Goal: Task Accomplishment & Management: Use online tool/utility

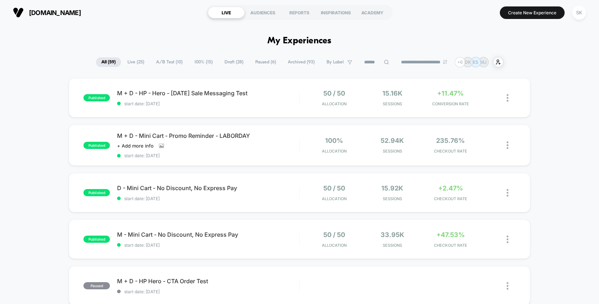
click at [161, 64] on span "A/B Test ( 10 )" at bounding box center [169, 62] width 37 height 10
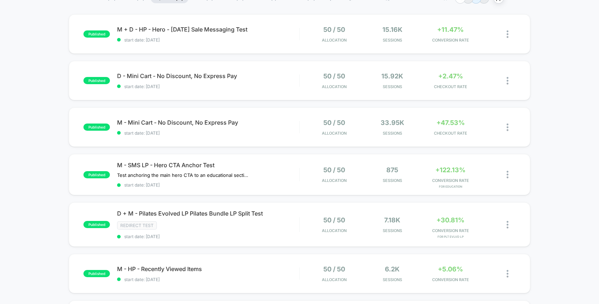
scroll to position [61, 0]
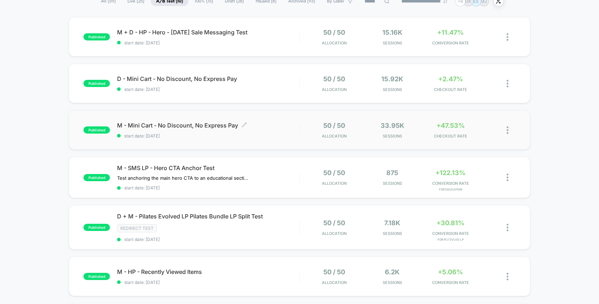
click at [220, 138] on span "start date: [DATE]" at bounding box center [208, 135] width 182 height 5
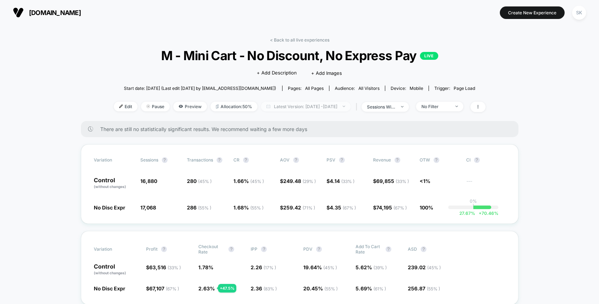
click at [304, 109] on span "Latest Version: [DATE] - [DATE]" at bounding box center [306, 107] width 90 height 10
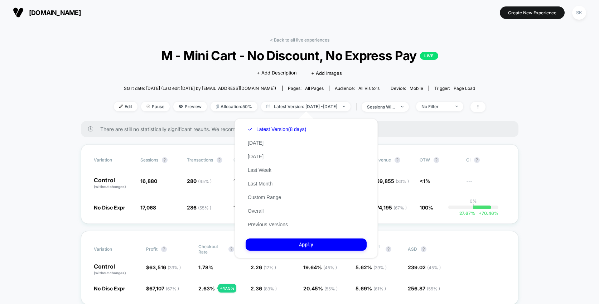
click at [401, 126] on span "There are still no statistically significant results. We recommend waiting a fe…" at bounding box center [302, 129] width 404 height 6
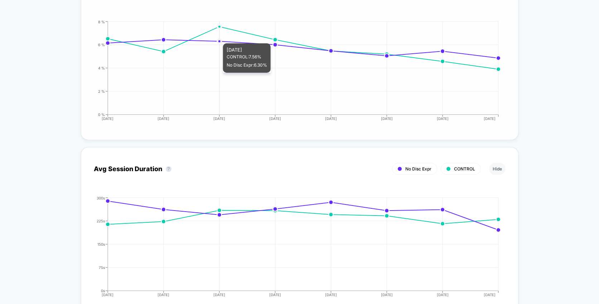
scroll to position [1770, 0]
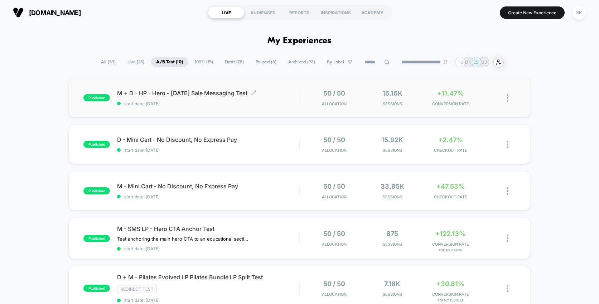
click at [212, 100] on div "M + D - HP - Hero - [DATE] Sale Messaging Test Click to edit experience details…" at bounding box center [208, 98] width 182 height 17
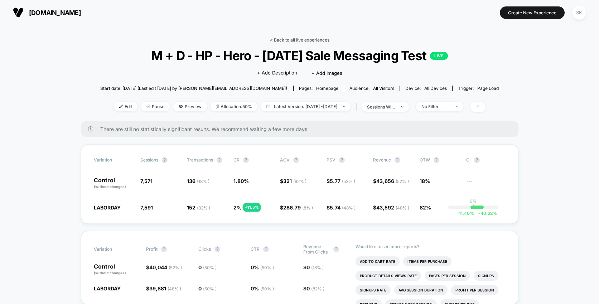
click at [291, 40] on link "< Back to all live experiences" at bounding box center [299, 39] width 59 height 5
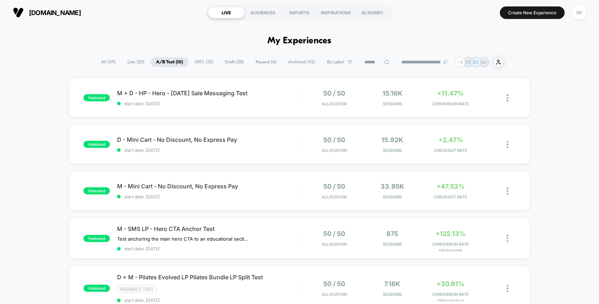
click at [261, 64] on span "Paused ( 6 )" at bounding box center [266, 62] width 32 height 10
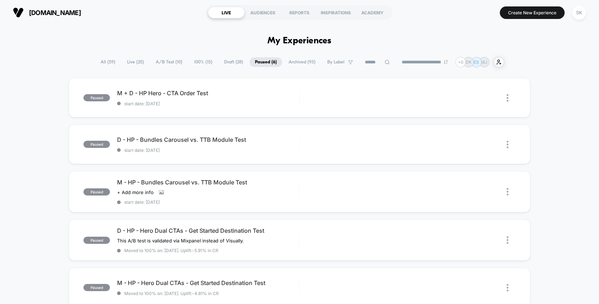
click at [235, 63] on span "Draft ( 28 )" at bounding box center [234, 62] width 30 height 10
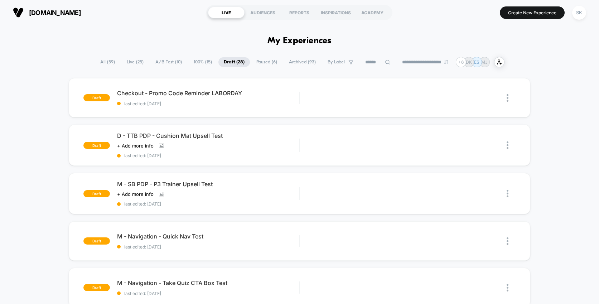
click at [260, 63] on span "Paused ( 6 )" at bounding box center [267, 62] width 32 height 10
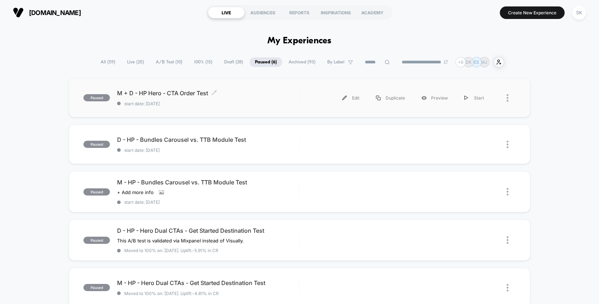
click at [235, 95] on span "M + D - HP Hero - CTA Order Test Click to edit experience details" at bounding box center [208, 93] width 182 height 7
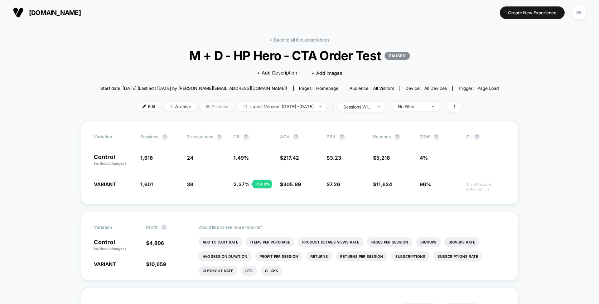
click at [205, 104] on span "Preview" at bounding box center [217, 107] width 34 height 10
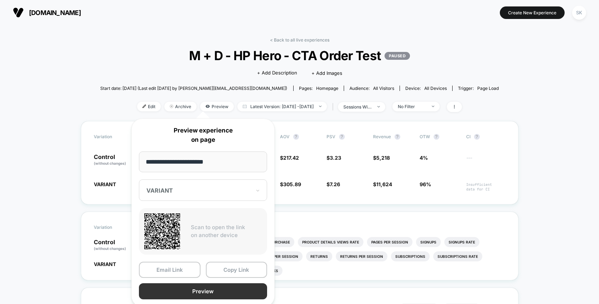
click at [193, 292] on button "Preview" at bounding box center [203, 291] width 128 height 16
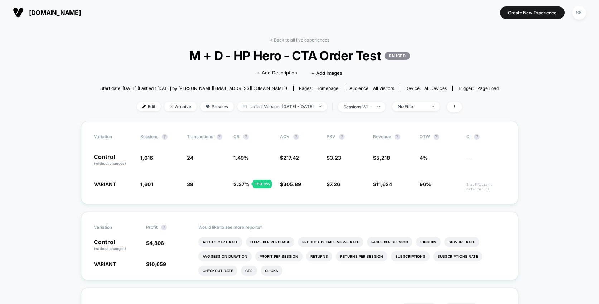
click at [252, 117] on div "< Back to all live experiences M + D - HP Hero - CTA Order Test PAUSED Click to…" at bounding box center [299, 79] width 399 height 84
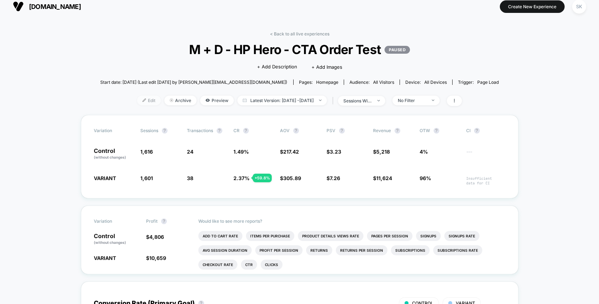
click at [137, 99] on span "Edit" at bounding box center [149, 101] width 24 height 10
